Goal: Communication & Community: Answer question/provide support

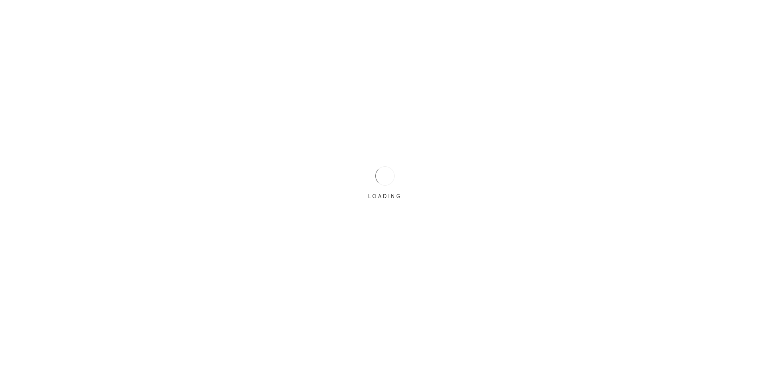
click at [350, 168] on div "LOADING" at bounding box center [385, 183] width 770 height 366
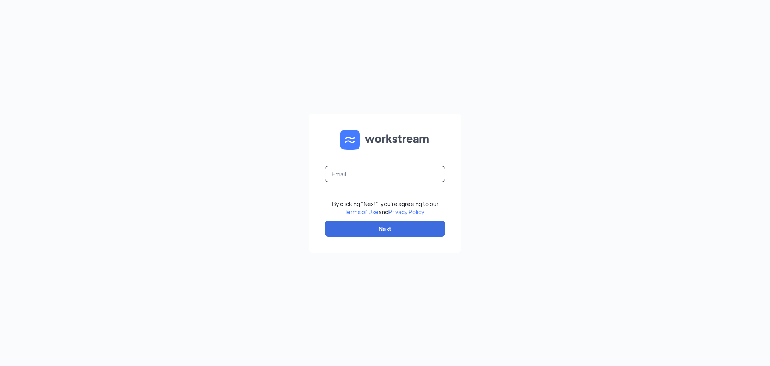
click at [349, 170] on input "text" at bounding box center [385, 174] width 120 height 16
type input "sfculvers100@gmail.com"
click at [313, 190] on form "sfculvers100@gmail.com By clicking "Next", you're agreeing to our Terms of Use …" at bounding box center [385, 183] width 152 height 139
click at [331, 224] on button "Next" at bounding box center [385, 228] width 120 height 16
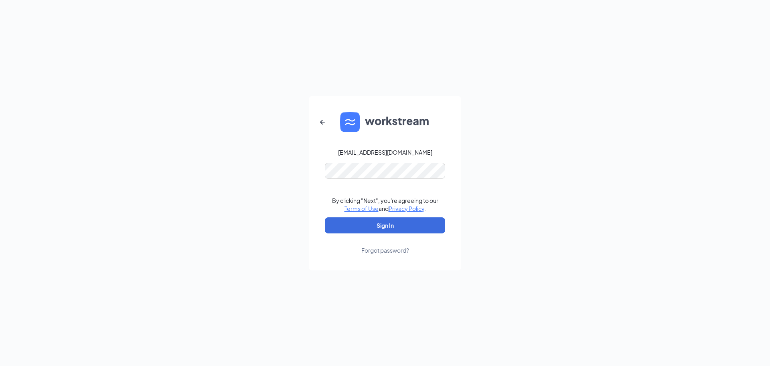
click at [323, 202] on form "sfculvers100@gmail.com By clicking "Next", you're agreeing to our Terms of Use …" at bounding box center [385, 183] width 152 height 174
click at [332, 232] on button "Sign In" at bounding box center [385, 225] width 120 height 16
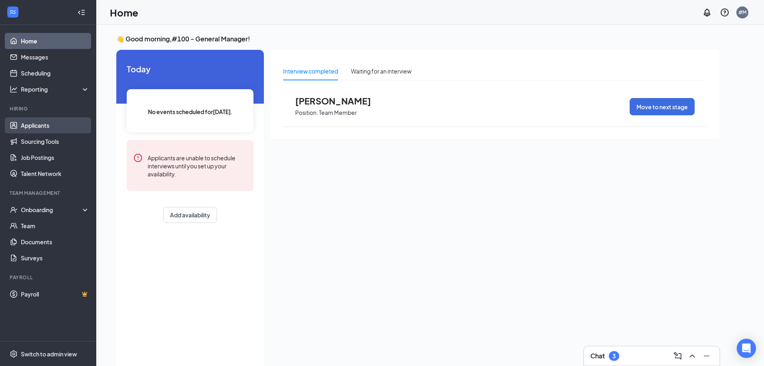
click at [57, 125] on link "Applicants" at bounding box center [55, 125] width 69 height 16
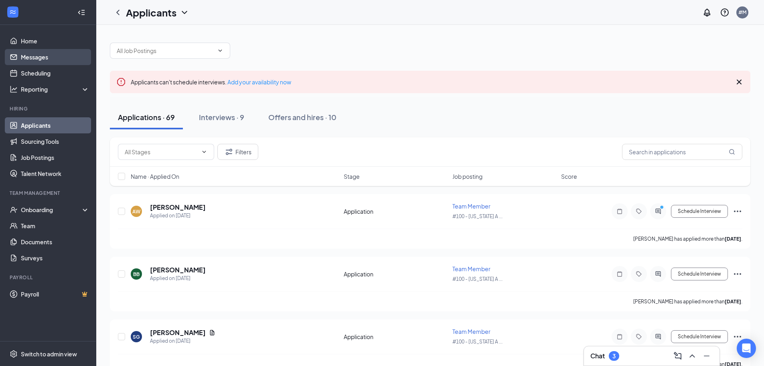
click at [54, 60] on link "Messages" at bounding box center [55, 57] width 69 height 16
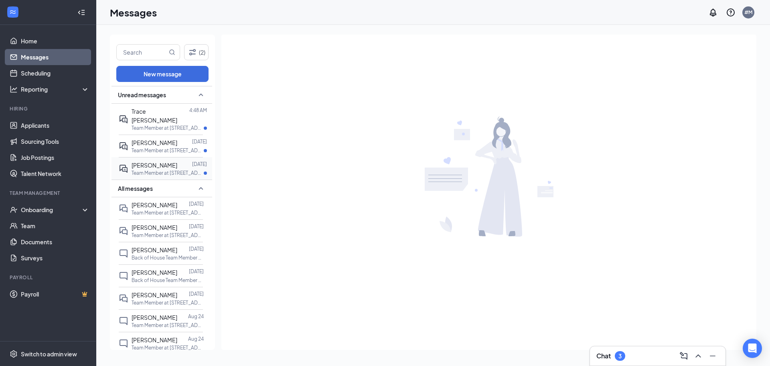
click at [152, 169] on p "Team Member at [STREET_ADDRESS][US_STATE]" at bounding box center [168, 172] width 72 height 7
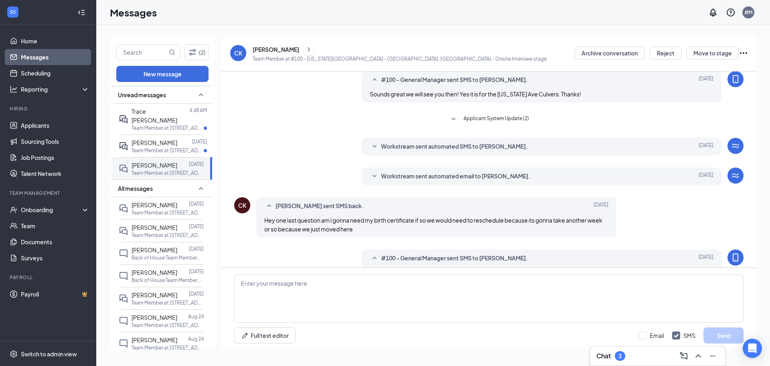
scroll to position [181, 0]
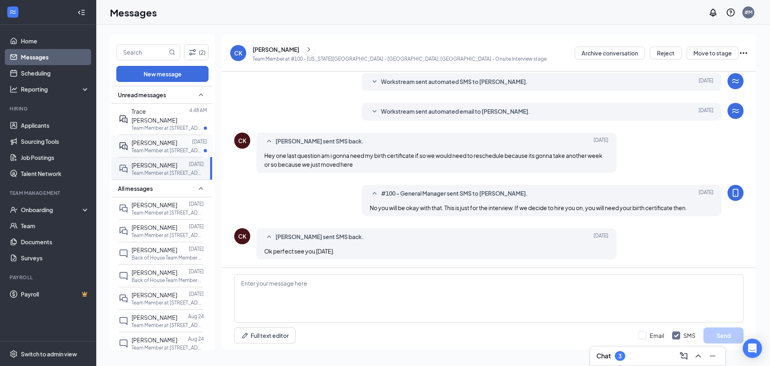
click at [154, 147] on p "Team Member at [STREET_ADDRESS][US_STATE]" at bounding box center [168, 150] width 72 height 7
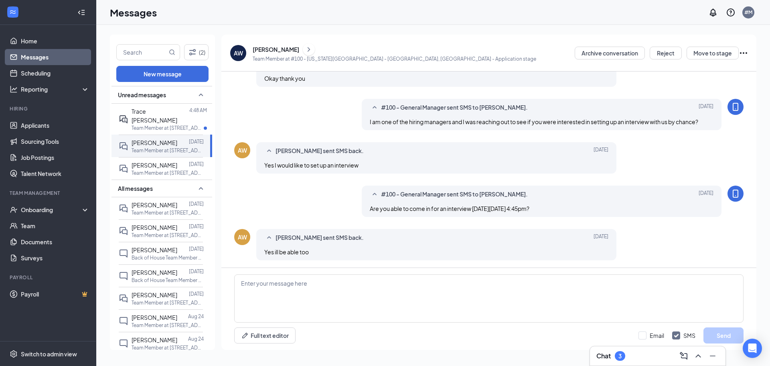
scroll to position [104, 0]
click at [189, 113] on div at bounding box center [189, 116] width 0 height 18
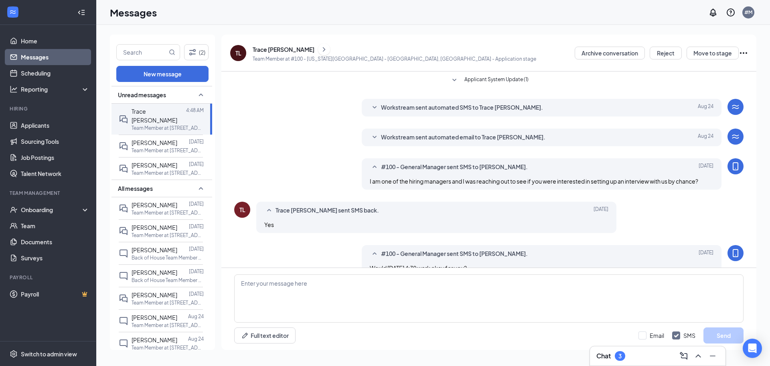
scroll to position [60, 0]
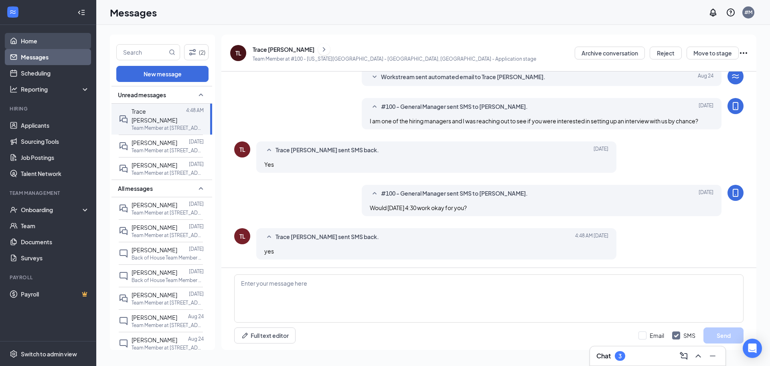
click at [69, 33] on link "Home" at bounding box center [55, 41] width 69 height 16
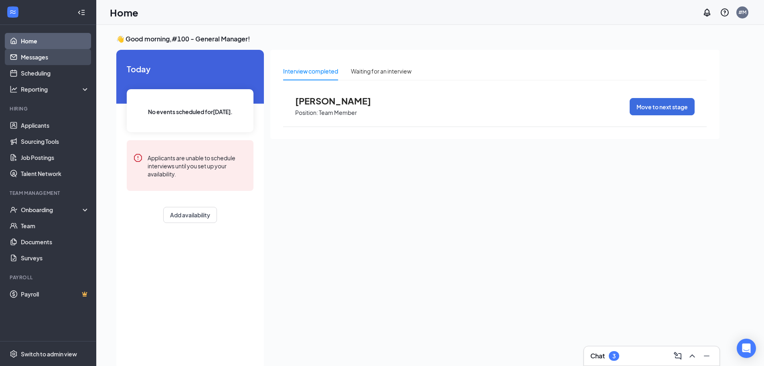
click at [39, 60] on link "Messages" at bounding box center [55, 57] width 69 height 16
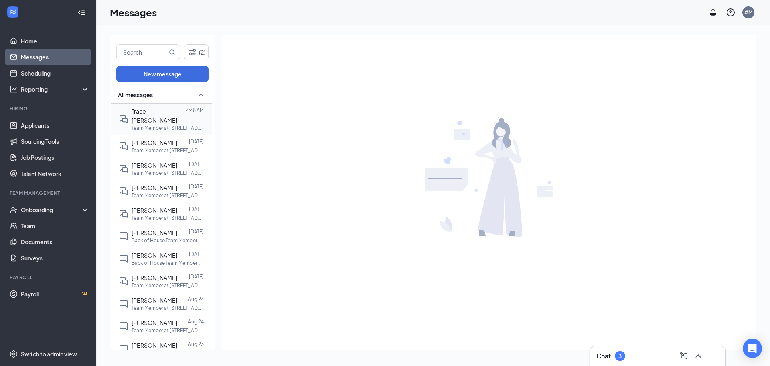
click at [155, 109] on span "Trace [PERSON_NAME]" at bounding box center [155, 116] width 46 height 16
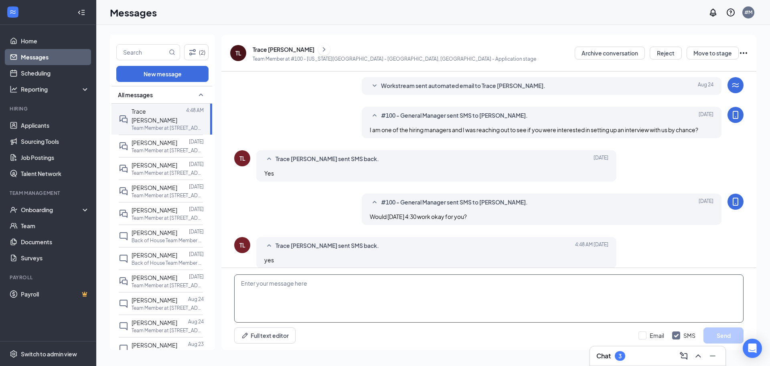
scroll to position [60, 0]
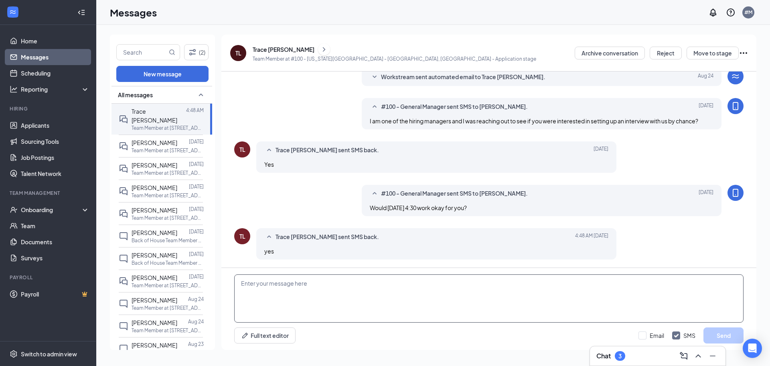
click at [374, 293] on textarea at bounding box center [489, 298] width 510 height 48
type textarea "Sounds great! See you then thank you."
click at [748, 338] on div "Sounds great! See you then thank you. Full text editor Email SMS Send" at bounding box center [488, 309] width 535 height 82
click at [741, 337] on button "Send" at bounding box center [724, 335] width 40 height 16
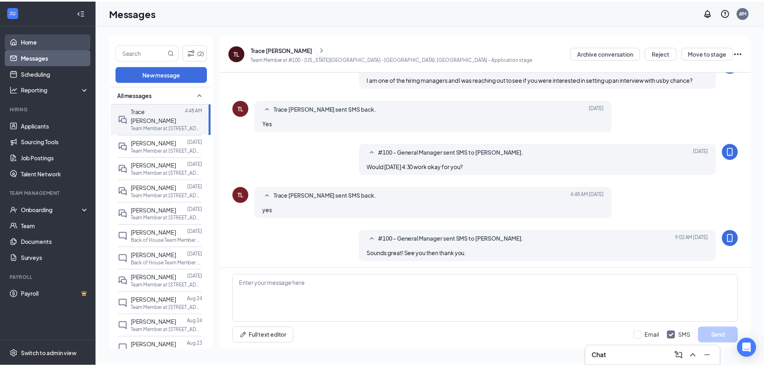
scroll to position [104, 0]
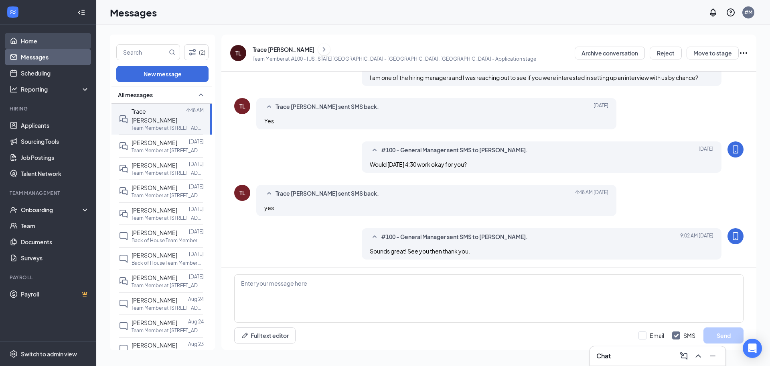
click at [28, 43] on link "Home" at bounding box center [55, 41] width 69 height 16
